Goal: Information Seeking & Learning: Learn about a topic

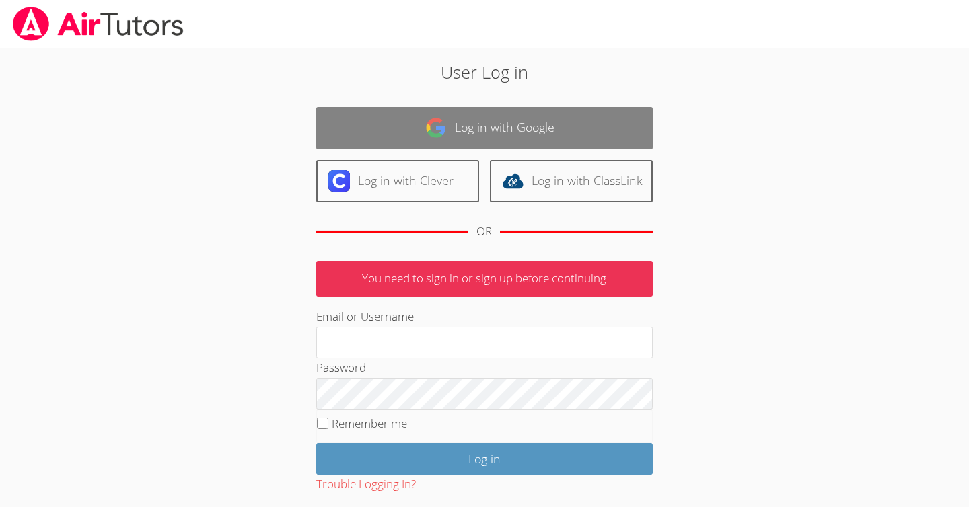
click at [498, 120] on link "Log in with Google" at bounding box center [484, 128] width 336 height 42
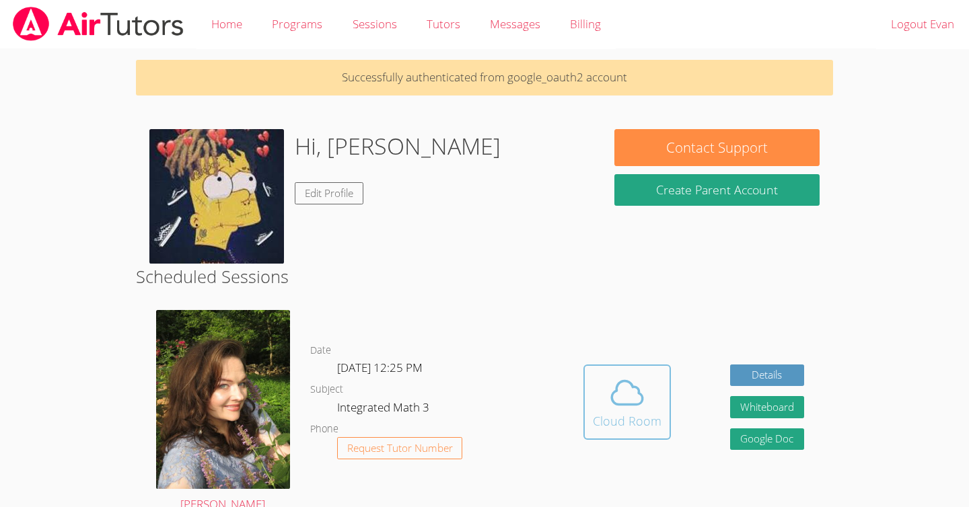
click at [625, 398] on icon at bounding box center [627, 393] width 38 height 38
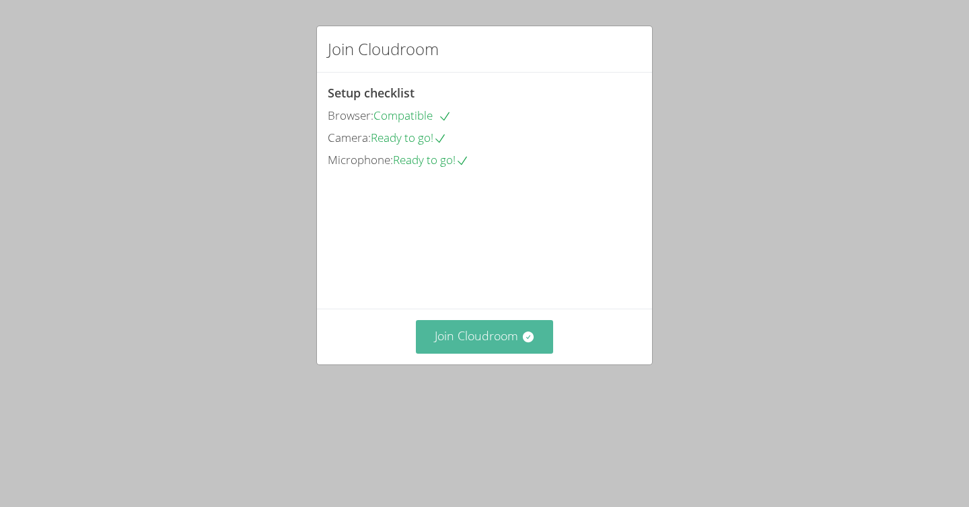
click at [515, 353] on button "Join Cloudroom" at bounding box center [485, 336] width 138 height 33
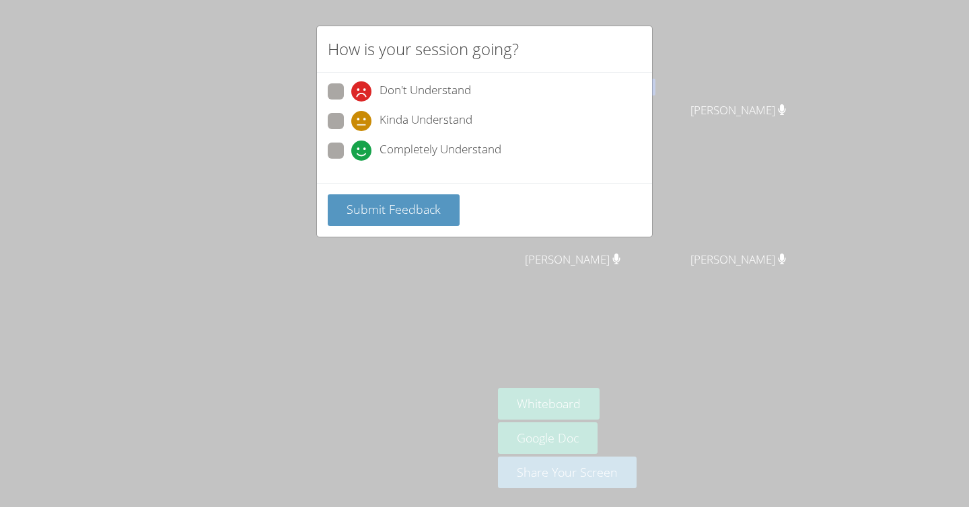
click at [345, 151] on label "Completely Understand" at bounding box center [415, 152] width 174 height 18
click at [351, 151] on input "Completely Understand" at bounding box center [356, 148] width 11 height 11
radio input "true"
click at [359, 210] on span "Submit Feedback" at bounding box center [394, 209] width 94 height 16
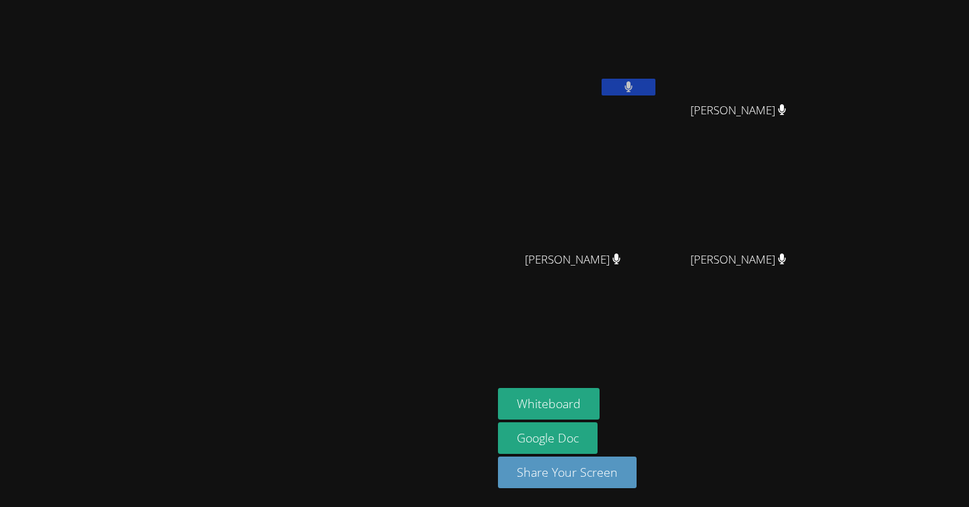
click at [655, 95] on button at bounding box center [629, 87] width 54 height 17
click at [635, 85] on icon at bounding box center [628, 86] width 14 height 11
